Goal: Task Accomplishment & Management: Use online tool/utility

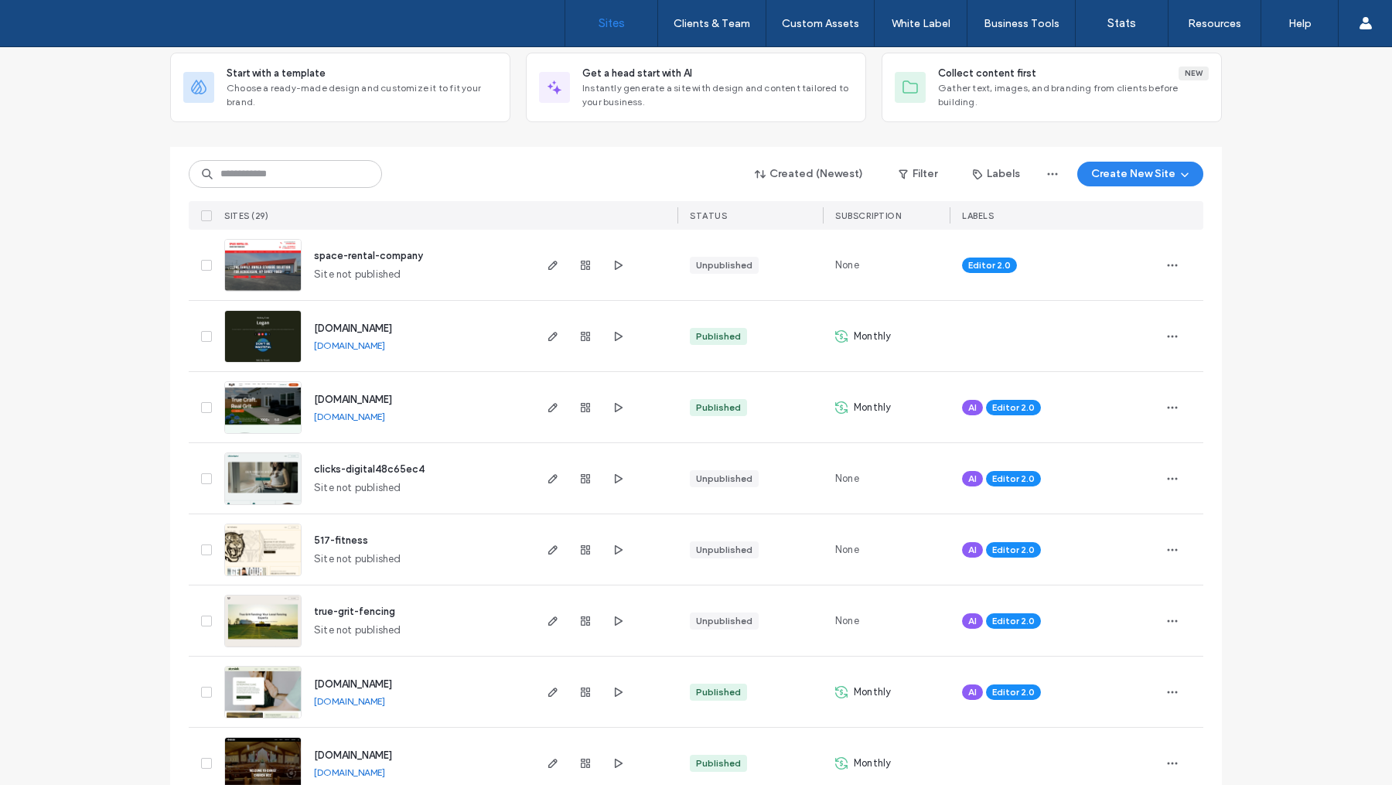
scroll to position [129, 0]
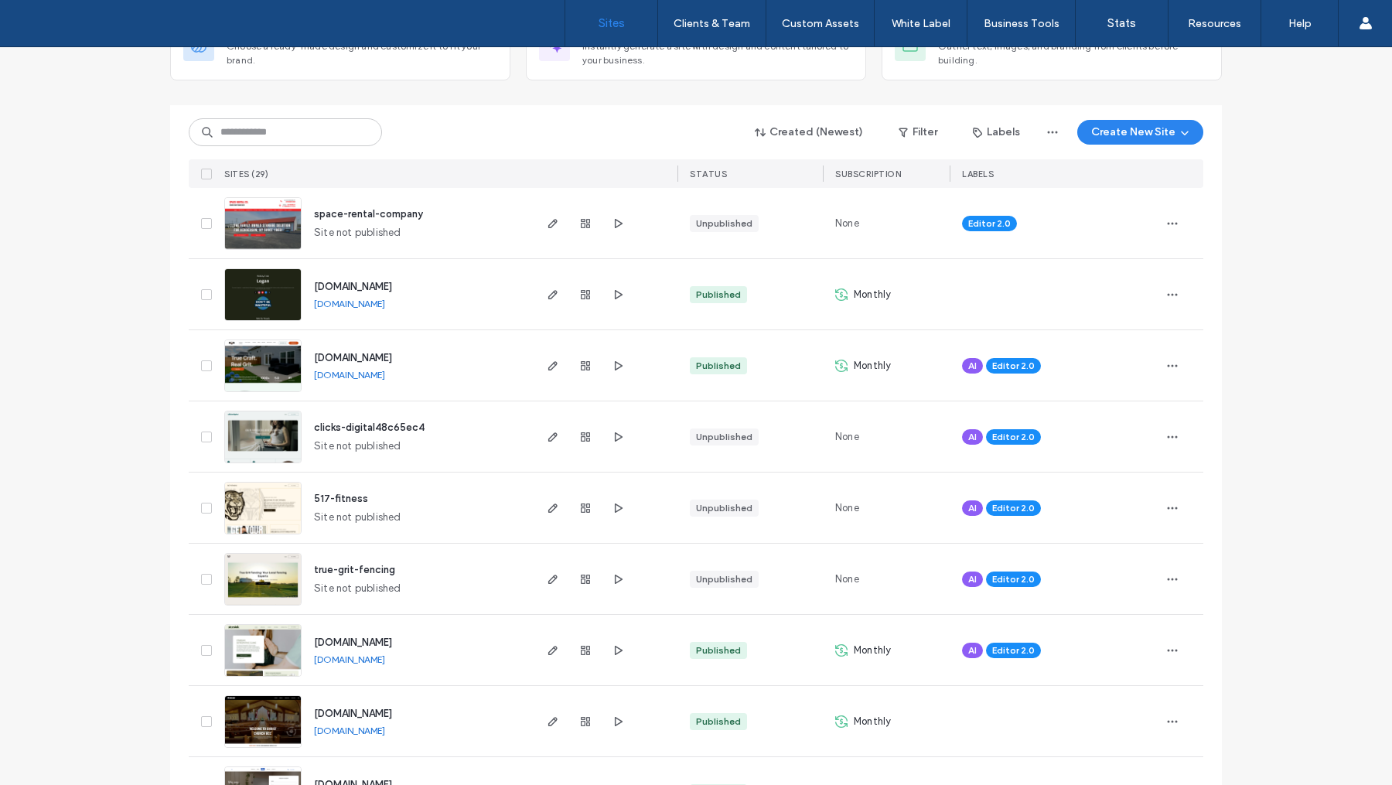
click at [268, 371] on img at bounding box center [263, 392] width 76 height 105
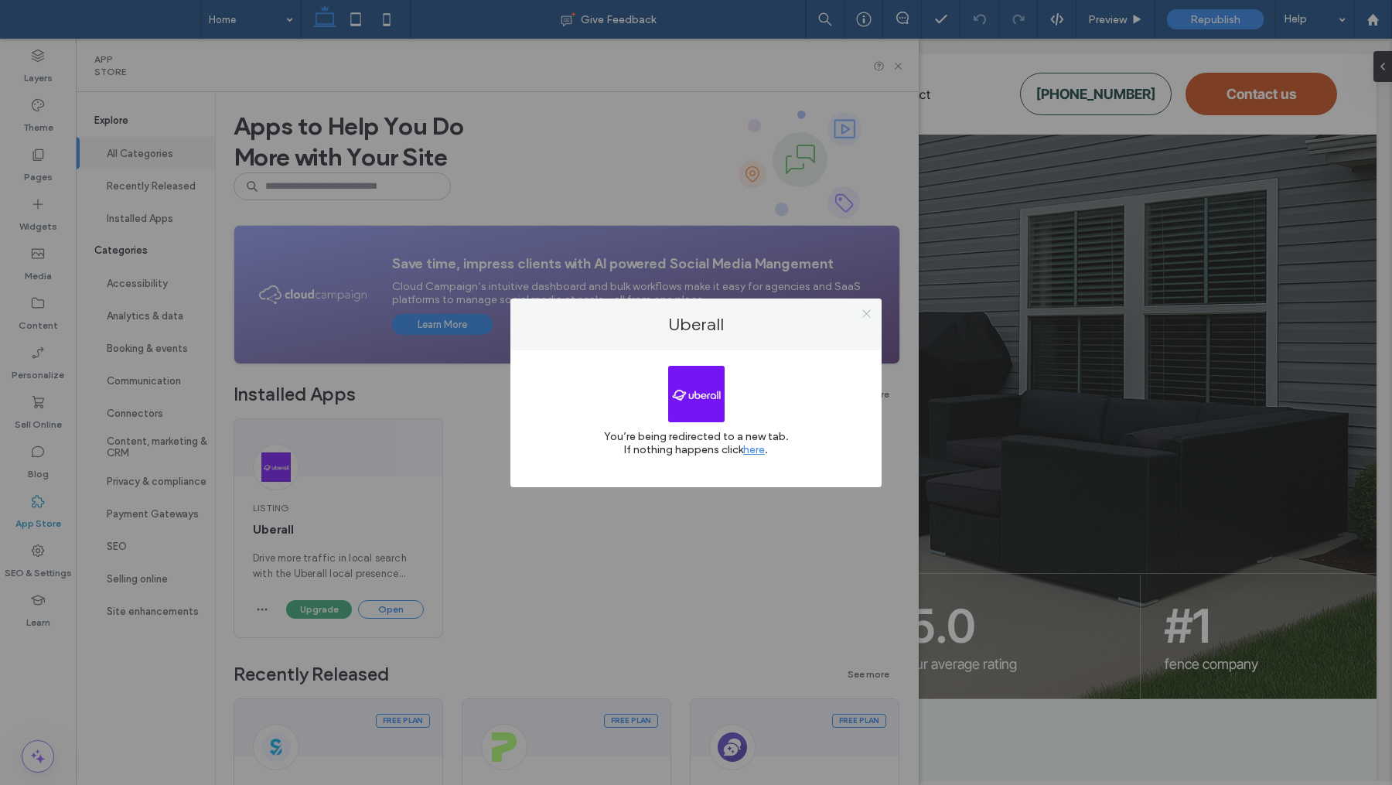
click at [861, 314] on icon at bounding box center [867, 314] width 12 height 12
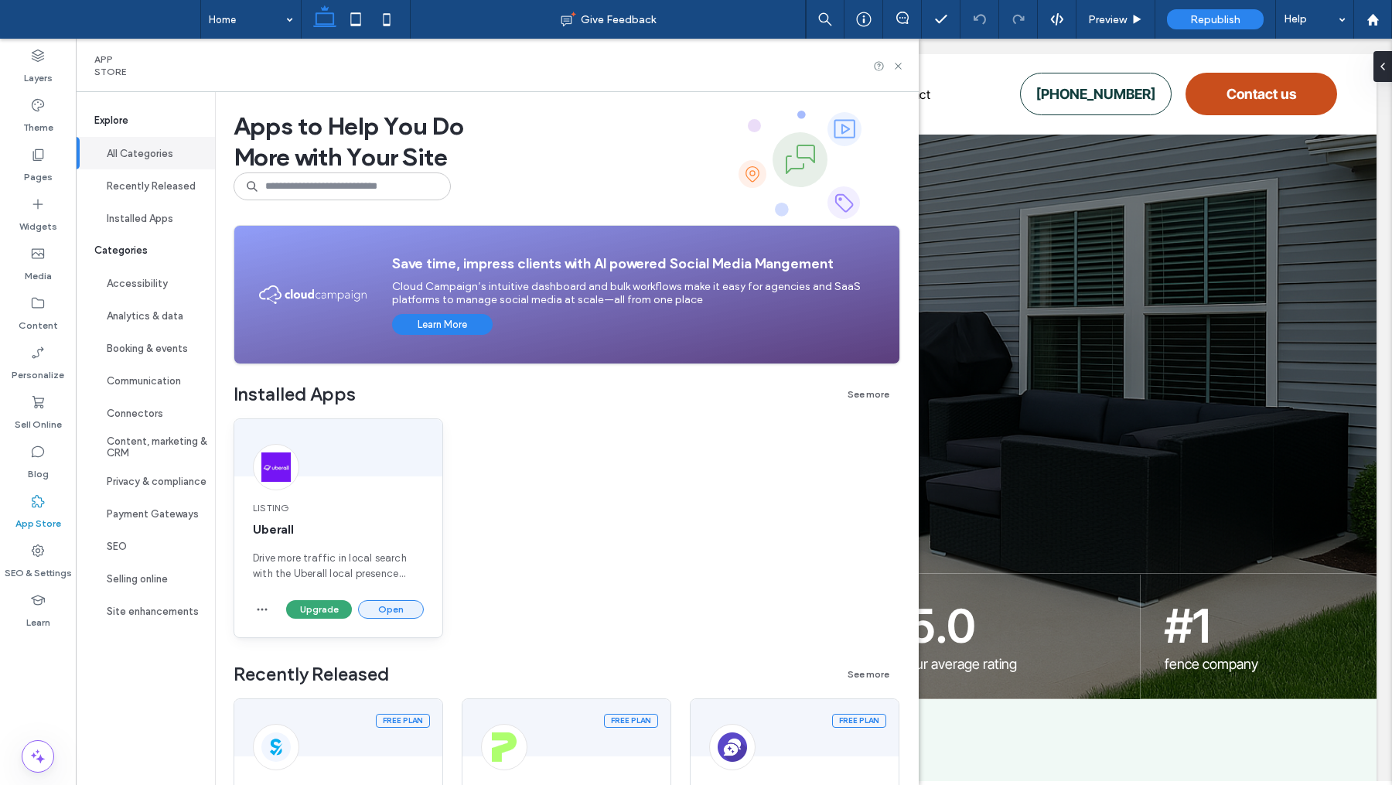
click at [396, 612] on button "Open" at bounding box center [391, 609] width 66 height 19
